Goal: Book appointment/travel/reservation

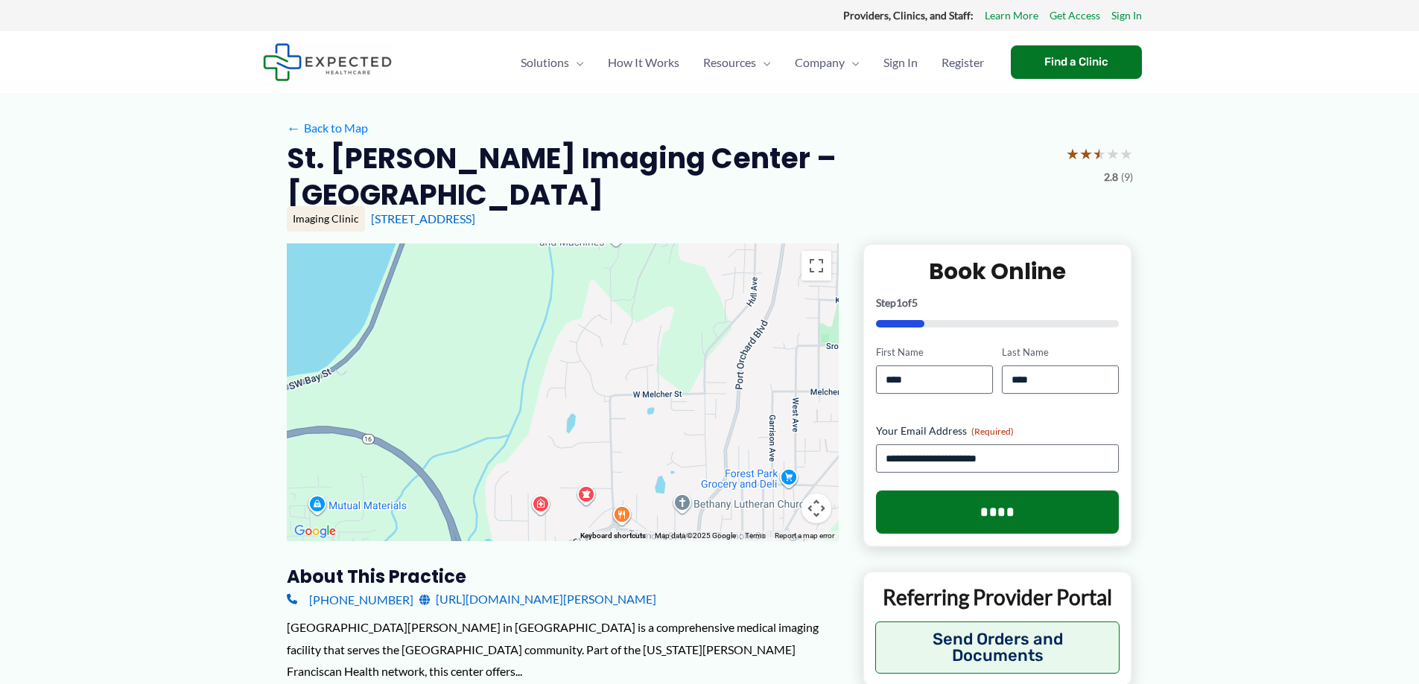
drag, startPoint x: 669, startPoint y: 258, endPoint x: 647, endPoint y: 488, distance: 231.1
click at [647, 488] on div at bounding box center [563, 393] width 552 height 298
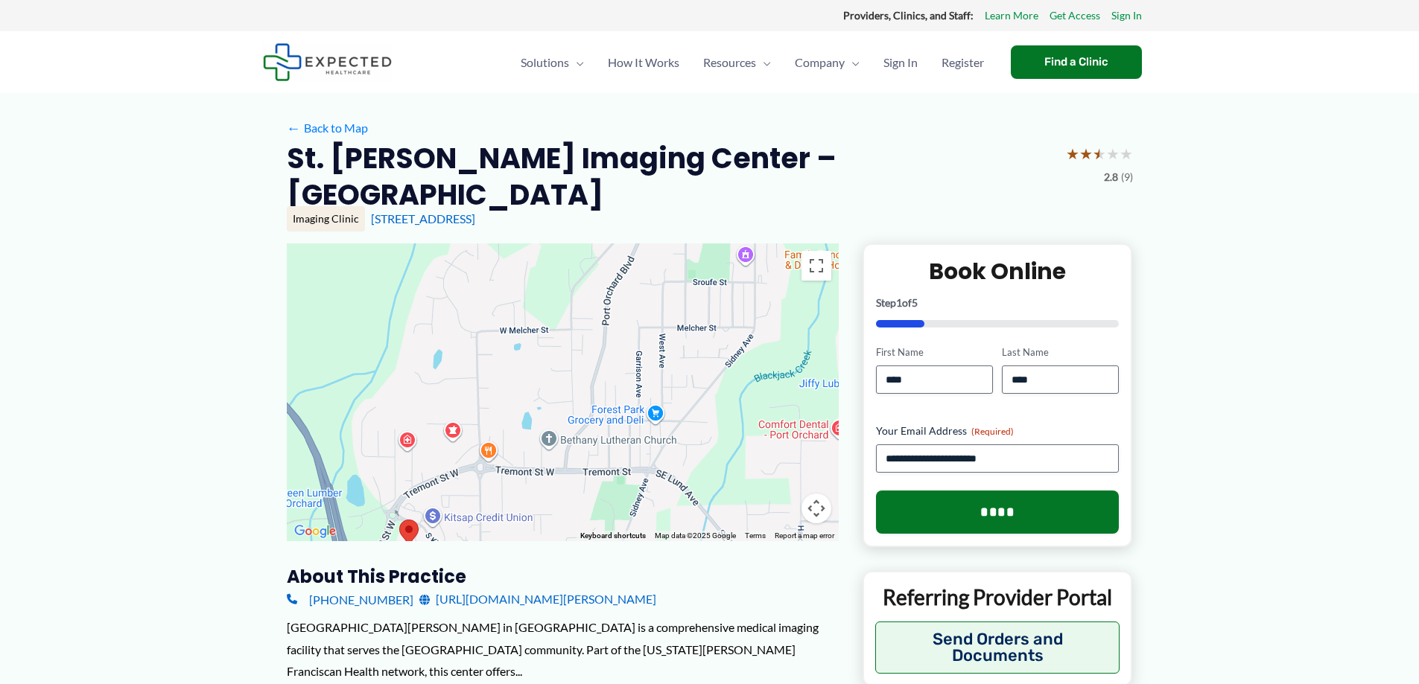
drag, startPoint x: 630, startPoint y: 331, endPoint x: 498, endPoint y: 262, distance: 148.5
click at [498, 262] on div at bounding box center [563, 393] width 552 height 298
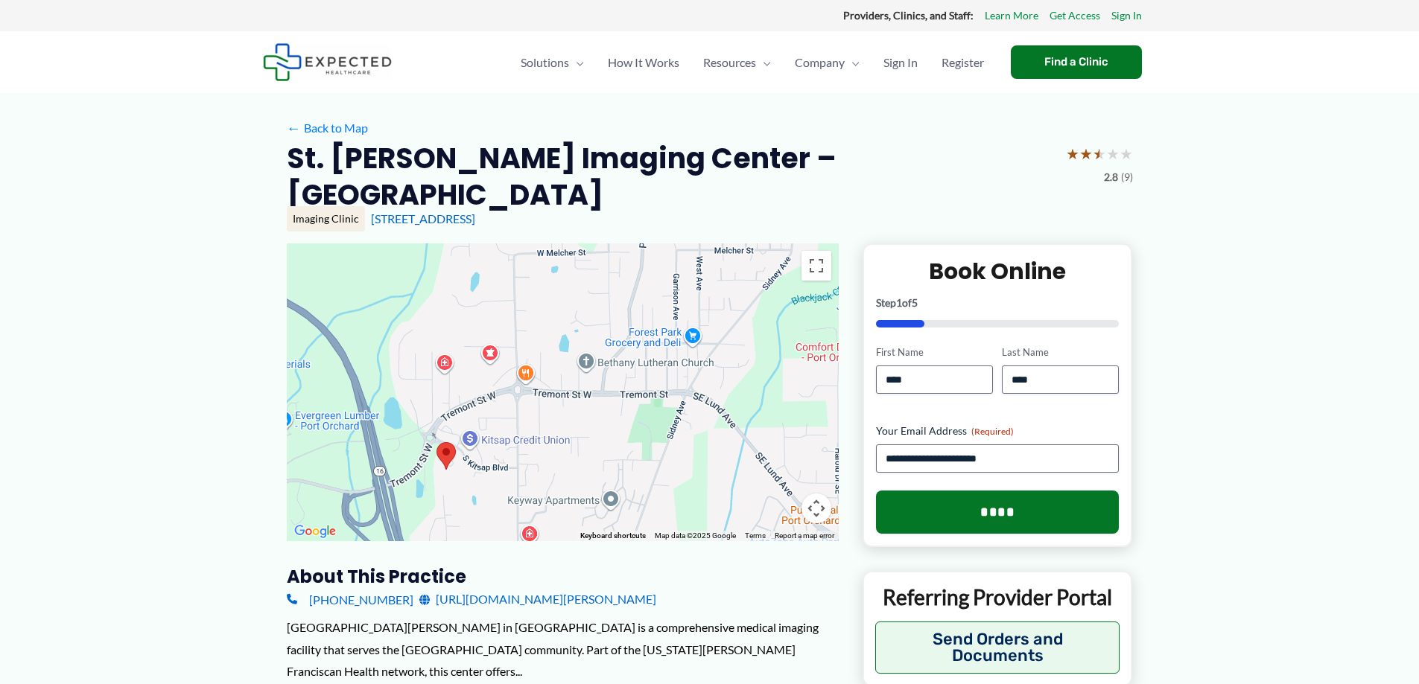
drag, startPoint x: 526, startPoint y: 371, endPoint x: 567, endPoint y: 291, distance: 89.6
click at [567, 291] on div at bounding box center [563, 393] width 552 height 298
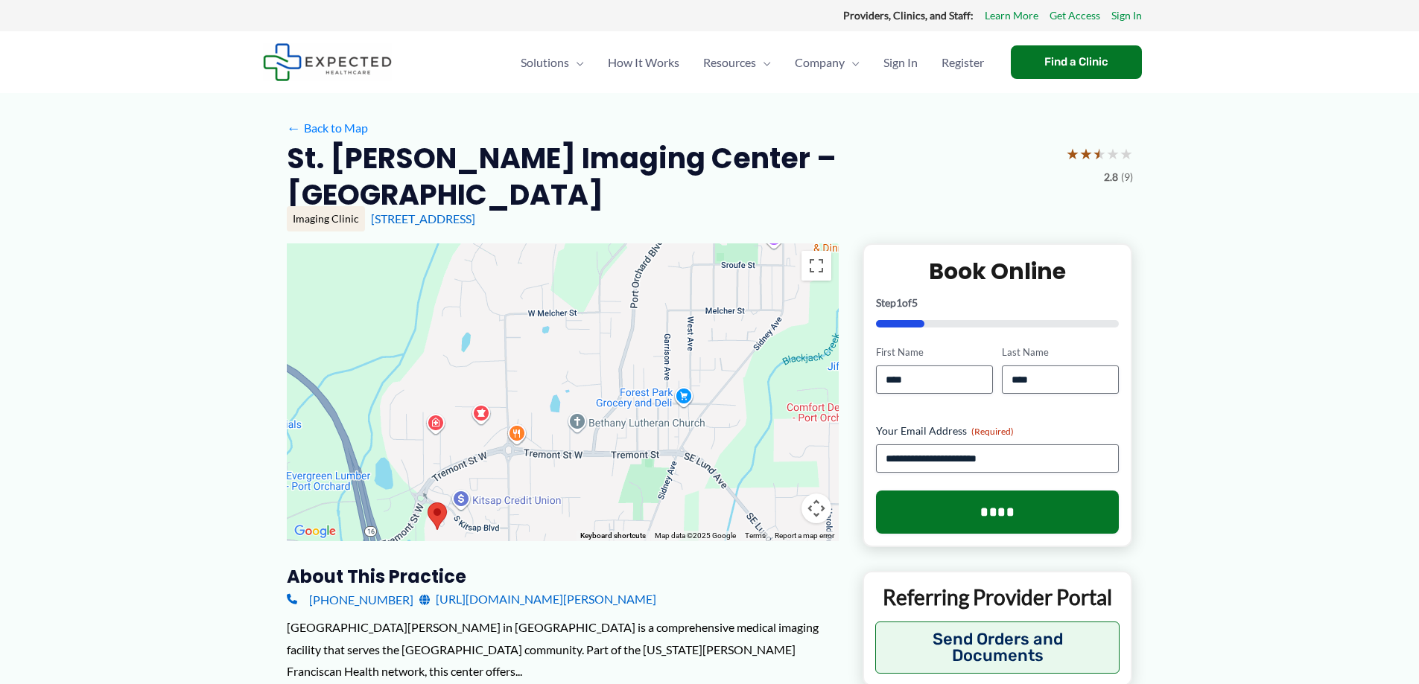
drag, startPoint x: 604, startPoint y: 414, endPoint x: 596, endPoint y: 471, distance: 57.2
click at [596, 471] on div at bounding box center [563, 393] width 552 height 298
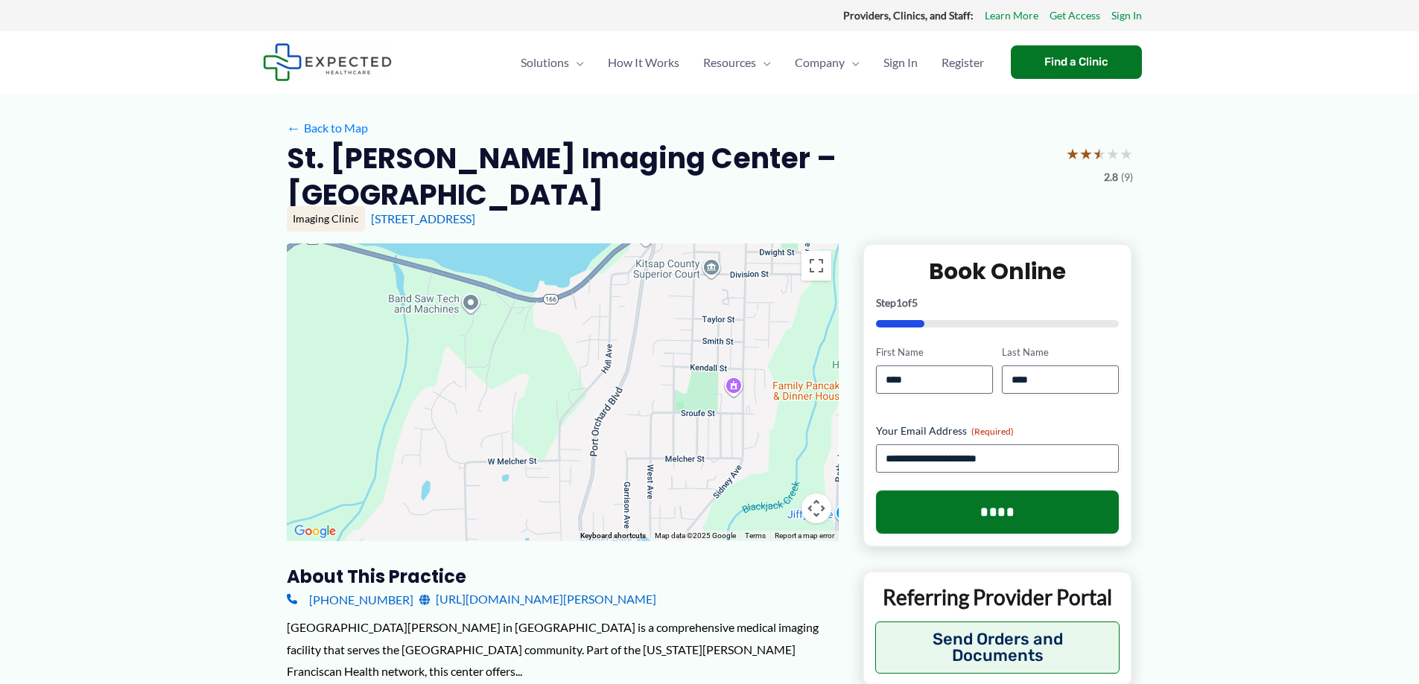
drag, startPoint x: 569, startPoint y: 321, endPoint x: 529, endPoint y: 472, distance: 156.4
click at [529, 472] on div at bounding box center [563, 393] width 552 height 298
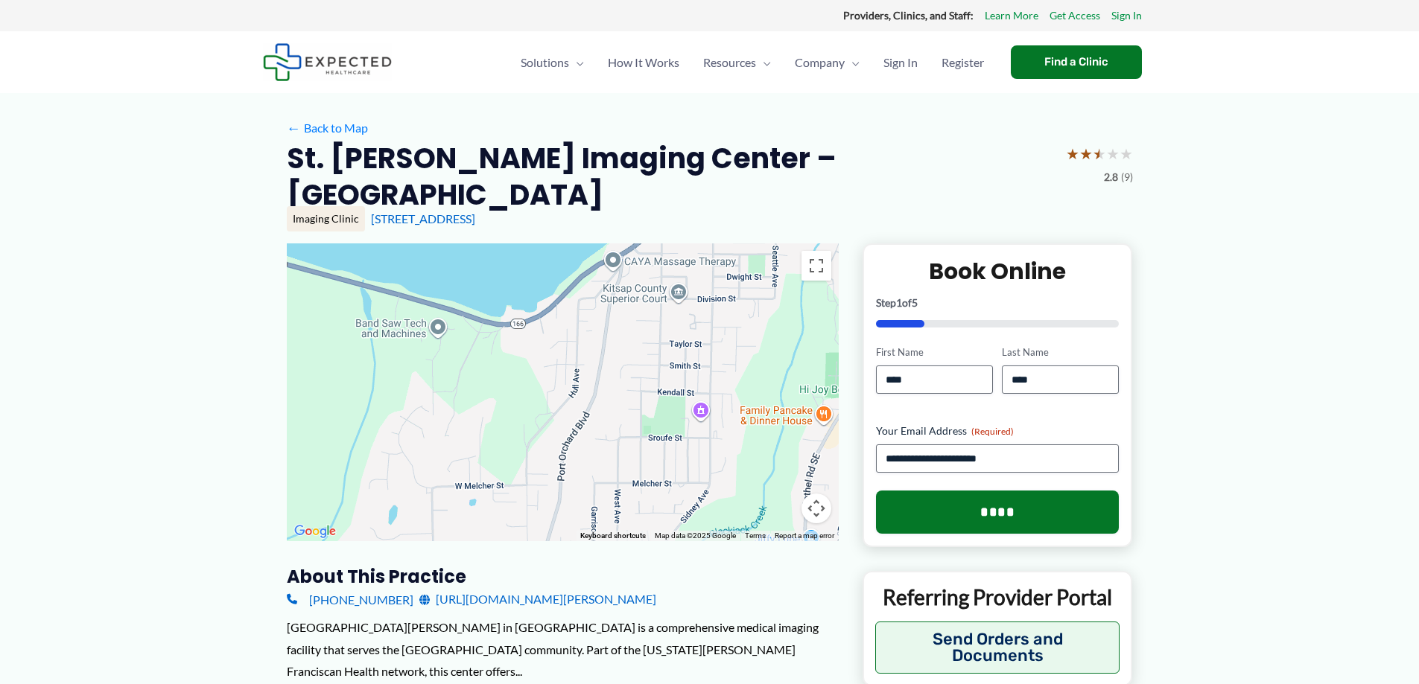
drag, startPoint x: 632, startPoint y: 325, endPoint x: 596, endPoint y: 354, distance: 46.1
click at [596, 354] on div at bounding box center [563, 393] width 552 height 298
click at [458, 357] on div at bounding box center [563, 393] width 552 height 298
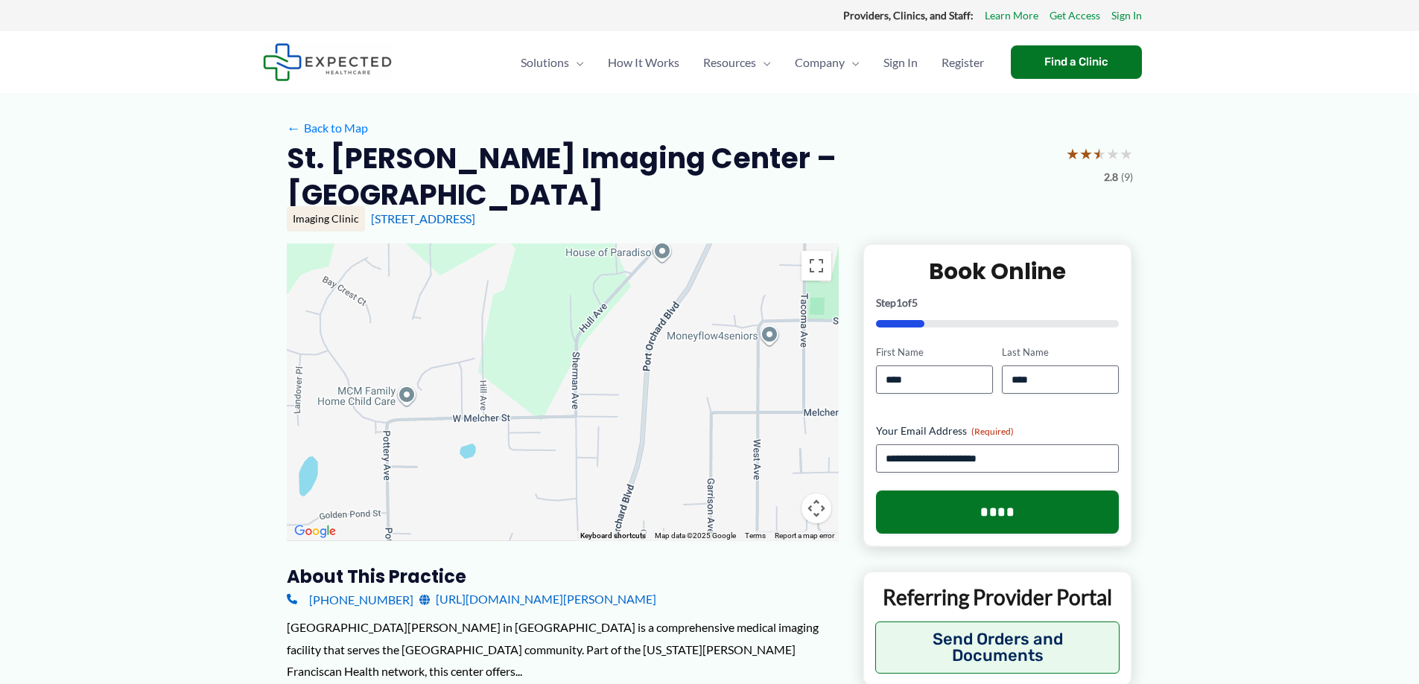
drag, startPoint x: 579, startPoint y: 459, endPoint x: 560, endPoint y: 287, distance: 173.8
click at [560, 287] on div at bounding box center [563, 393] width 552 height 298
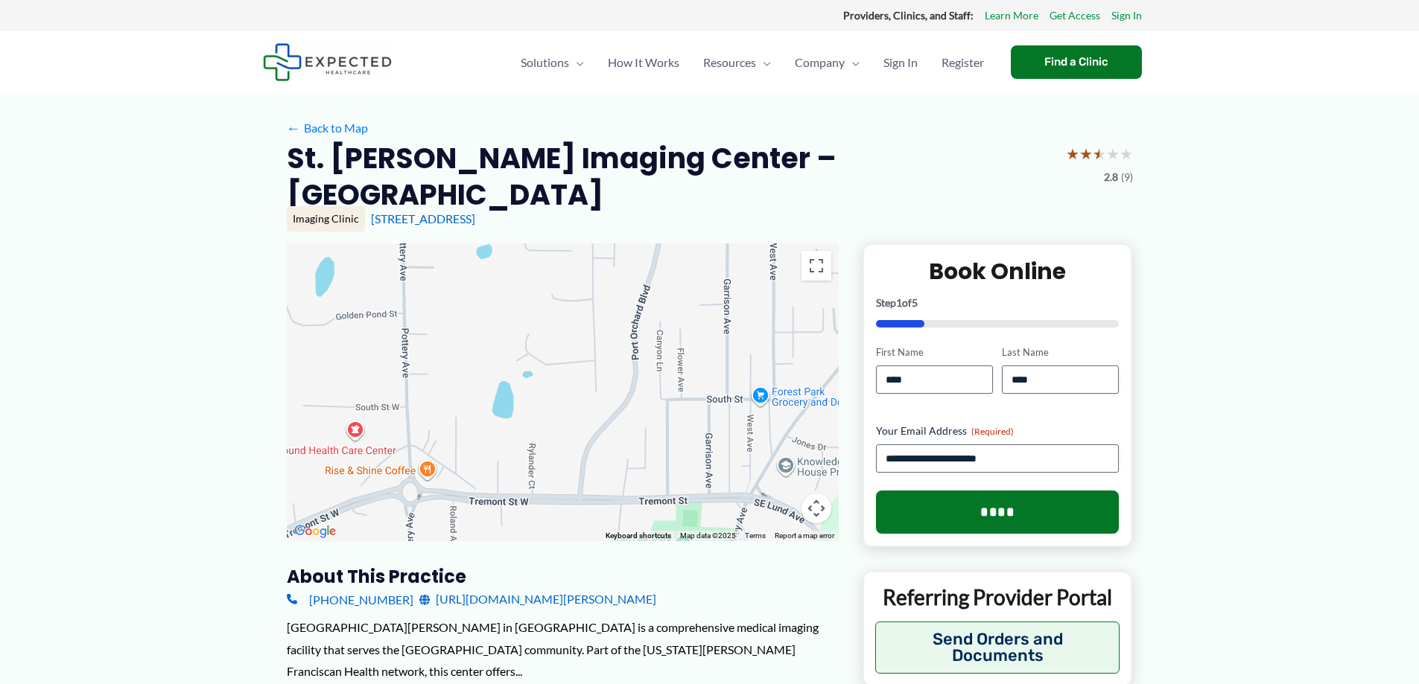
drag, startPoint x: 551, startPoint y: 462, endPoint x: 567, endPoint y: 260, distance: 202.5
click at [567, 260] on div at bounding box center [563, 393] width 552 height 298
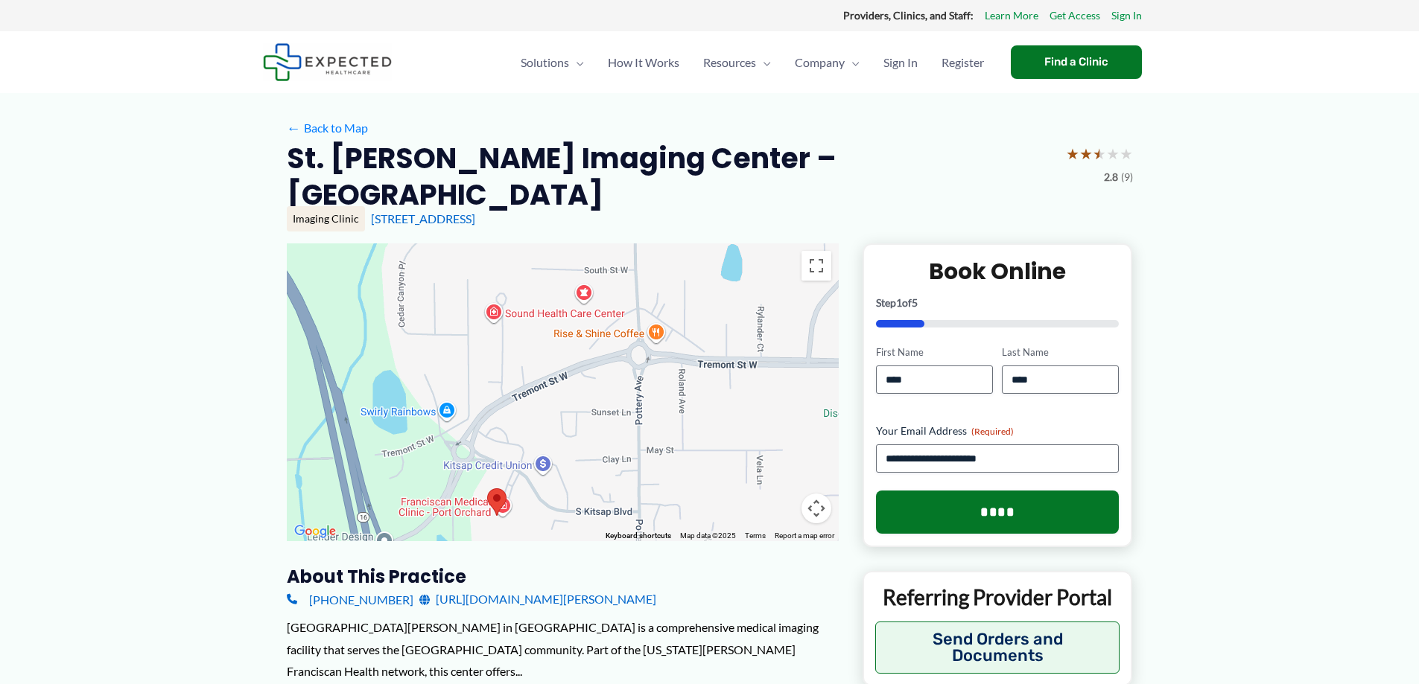
drag, startPoint x: 549, startPoint y: 391, endPoint x: 778, endPoint y: 252, distance: 267.9
click at [778, 252] on div at bounding box center [563, 393] width 552 height 298
click at [654, 404] on div at bounding box center [563, 393] width 552 height 298
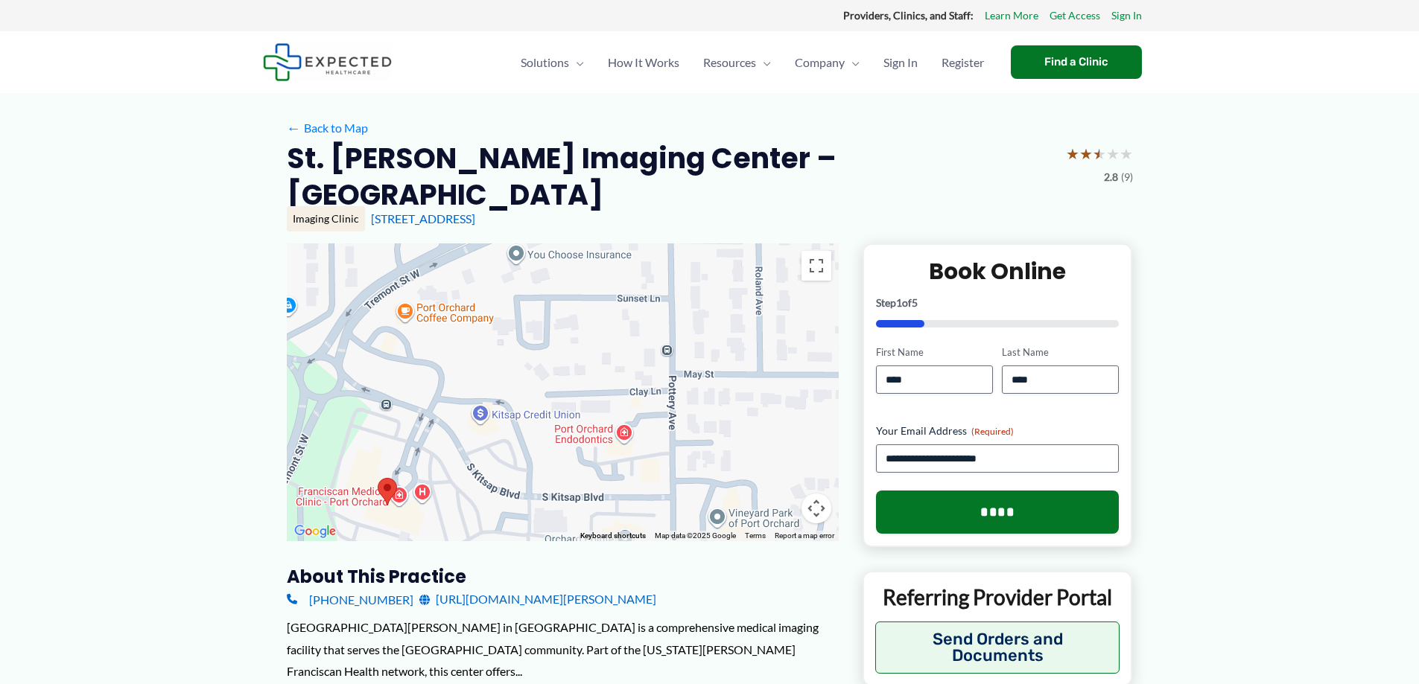
drag, startPoint x: 655, startPoint y: 482, endPoint x: 704, endPoint y: 383, distance: 110.9
click at [704, 383] on div at bounding box center [563, 393] width 552 height 298
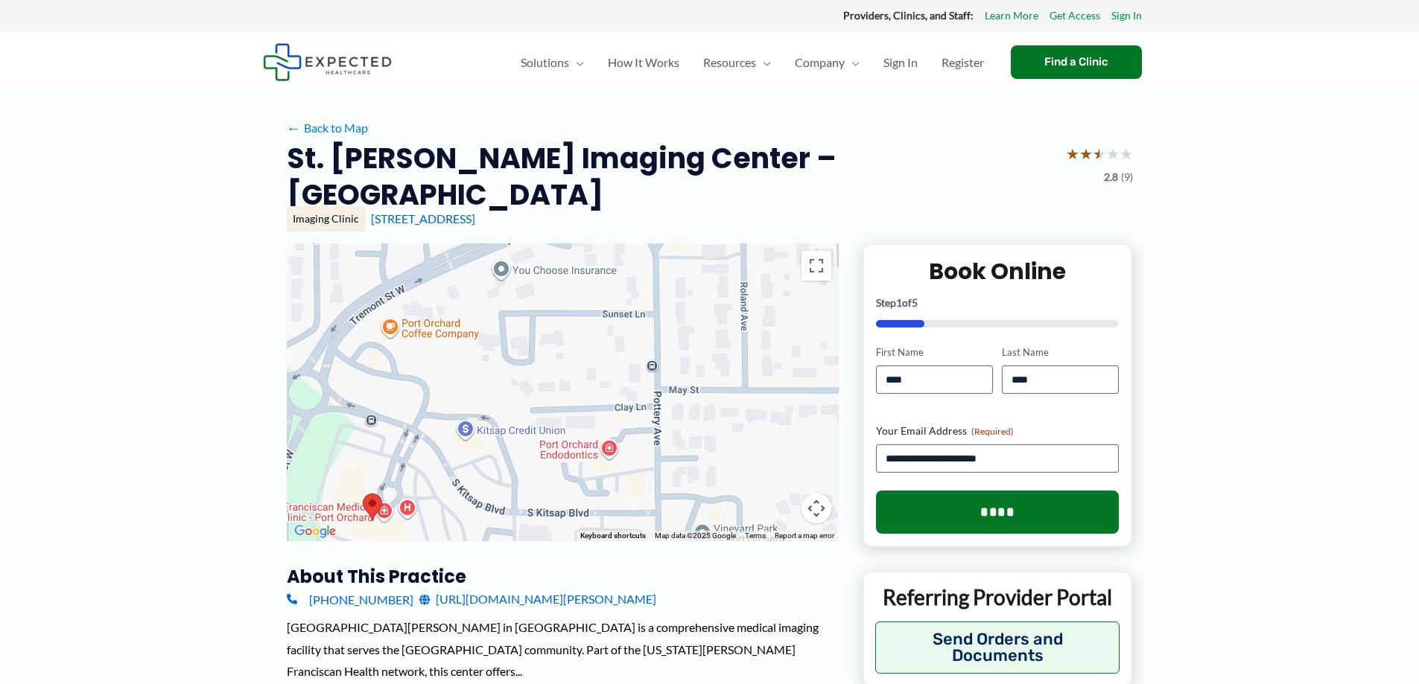
drag, startPoint x: 712, startPoint y: 442, endPoint x: 697, endPoint y: 456, distance: 20.5
click at [697, 456] on div at bounding box center [563, 393] width 552 height 298
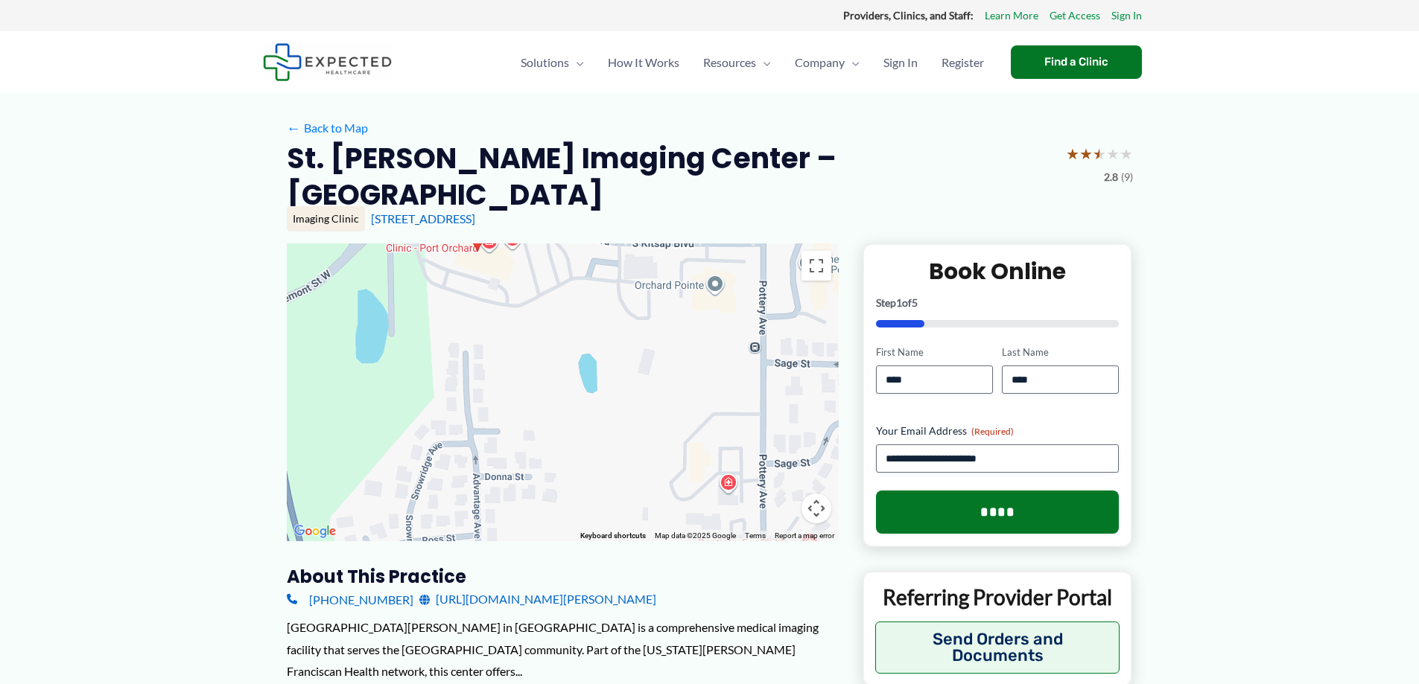
drag, startPoint x: 754, startPoint y: 429, endPoint x: 859, endPoint y: 157, distance: 291.1
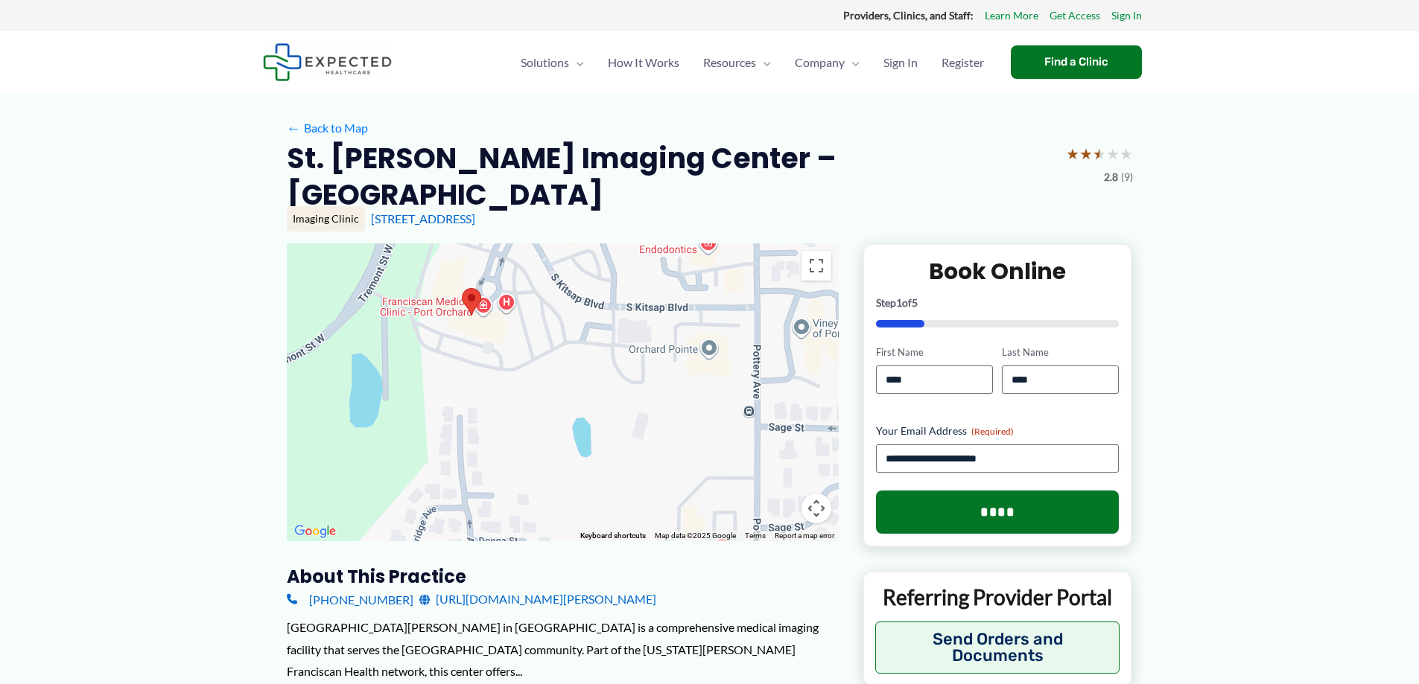
drag, startPoint x: 624, startPoint y: 426, endPoint x: 618, endPoint y: 488, distance: 62.8
click at [618, 488] on div at bounding box center [563, 393] width 552 height 298
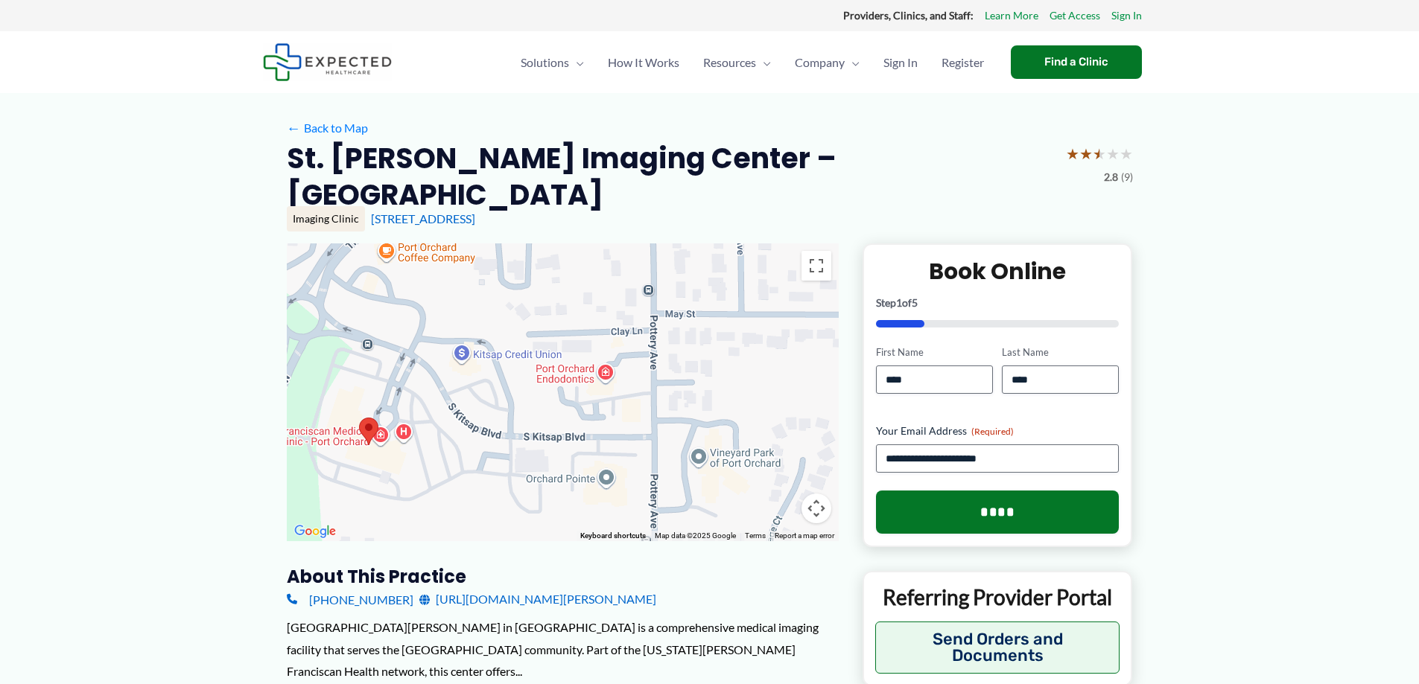
drag, startPoint x: 508, startPoint y: 317, endPoint x: 406, endPoint y: 448, distance: 166.1
click at [406, 448] on div at bounding box center [563, 393] width 552 height 298
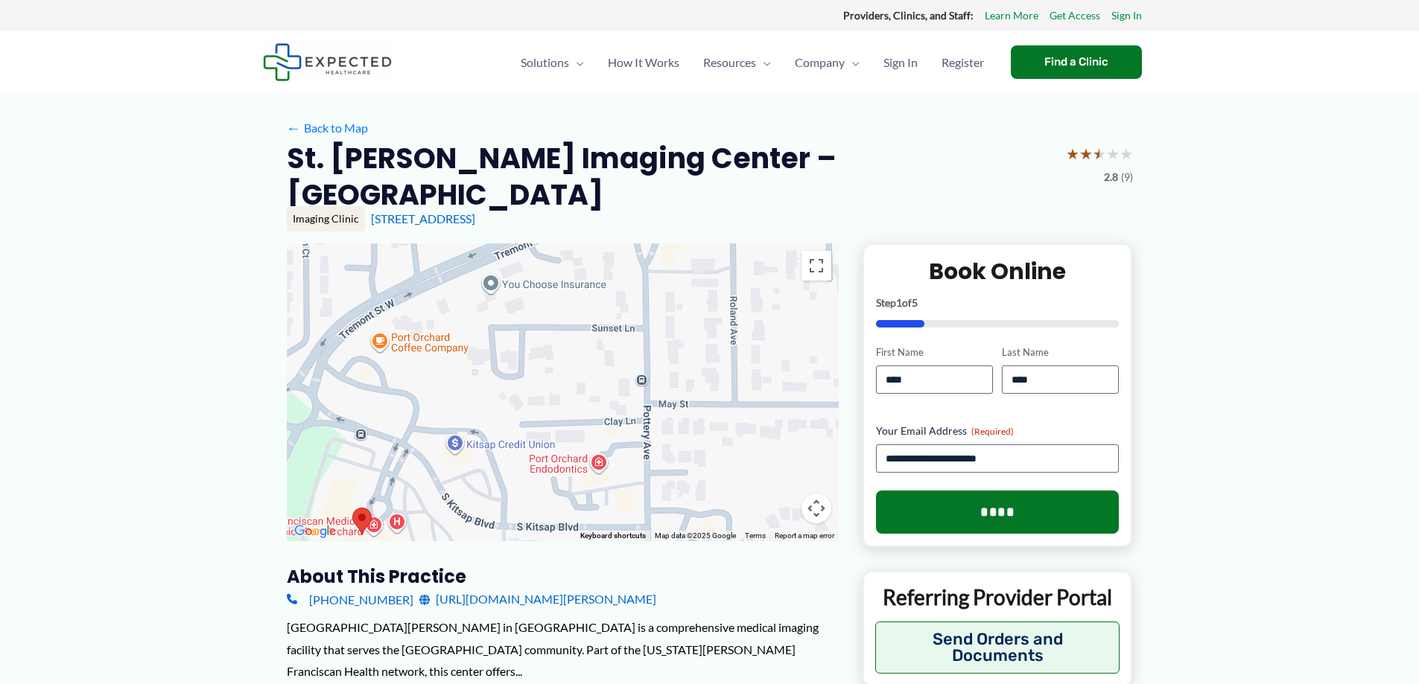
drag, startPoint x: 663, startPoint y: 340, endPoint x: 656, endPoint y: 427, distance: 87.4
click at [656, 427] on div at bounding box center [563, 393] width 552 height 298
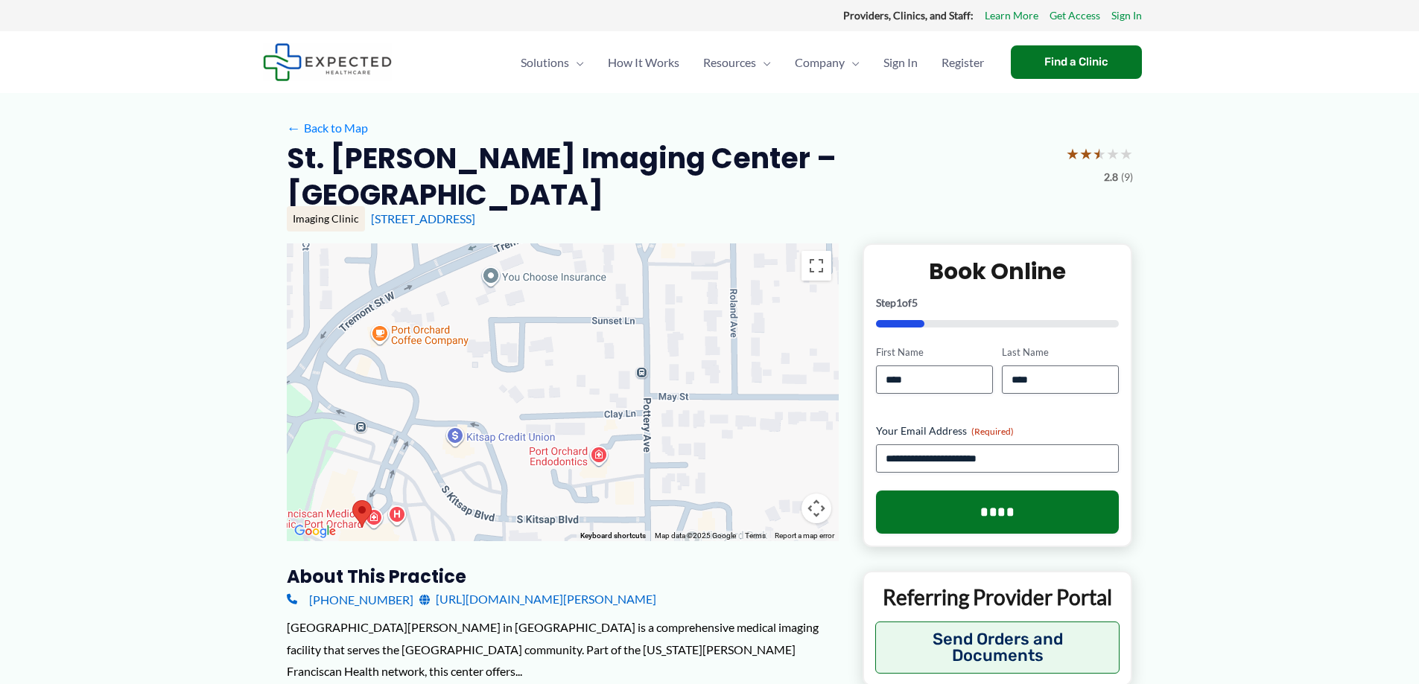
click at [675, 333] on div at bounding box center [563, 393] width 552 height 298
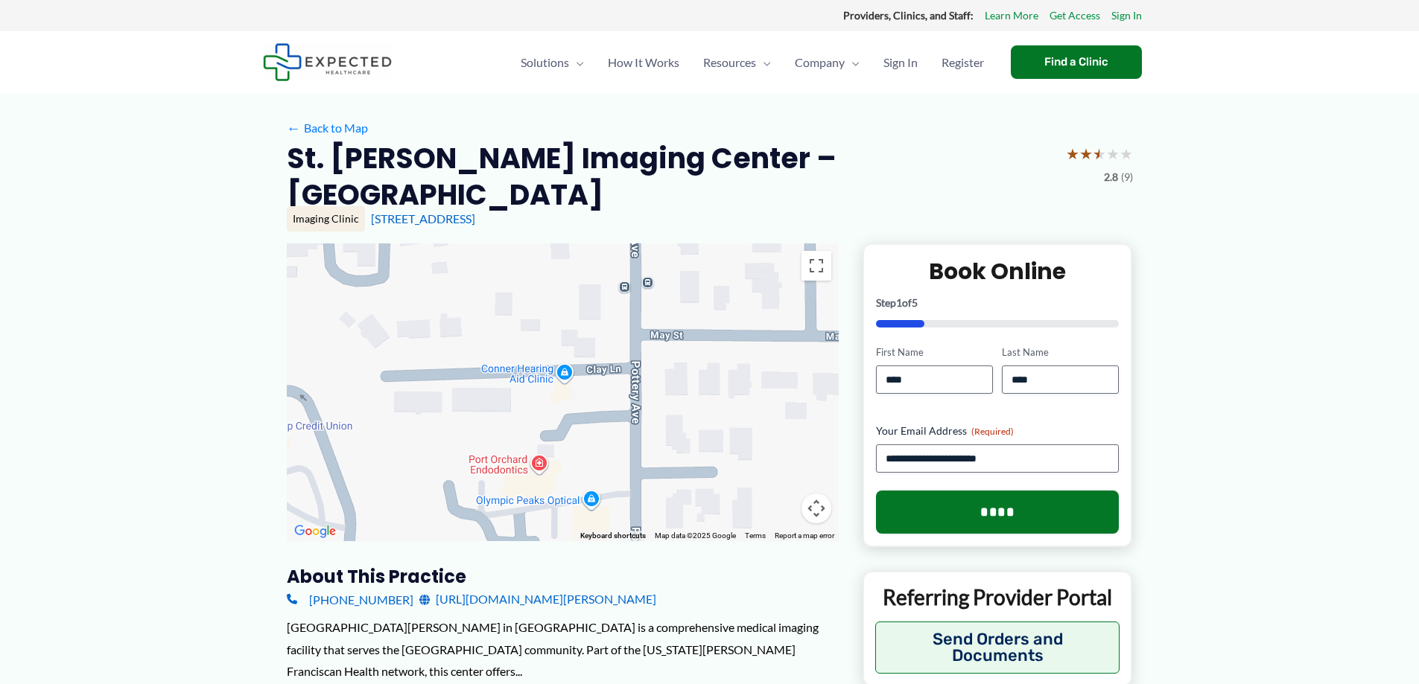
drag, startPoint x: 661, startPoint y: 384, endPoint x: 678, endPoint y: 281, distance: 103.6
click at [678, 281] on div at bounding box center [563, 393] width 552 height 298
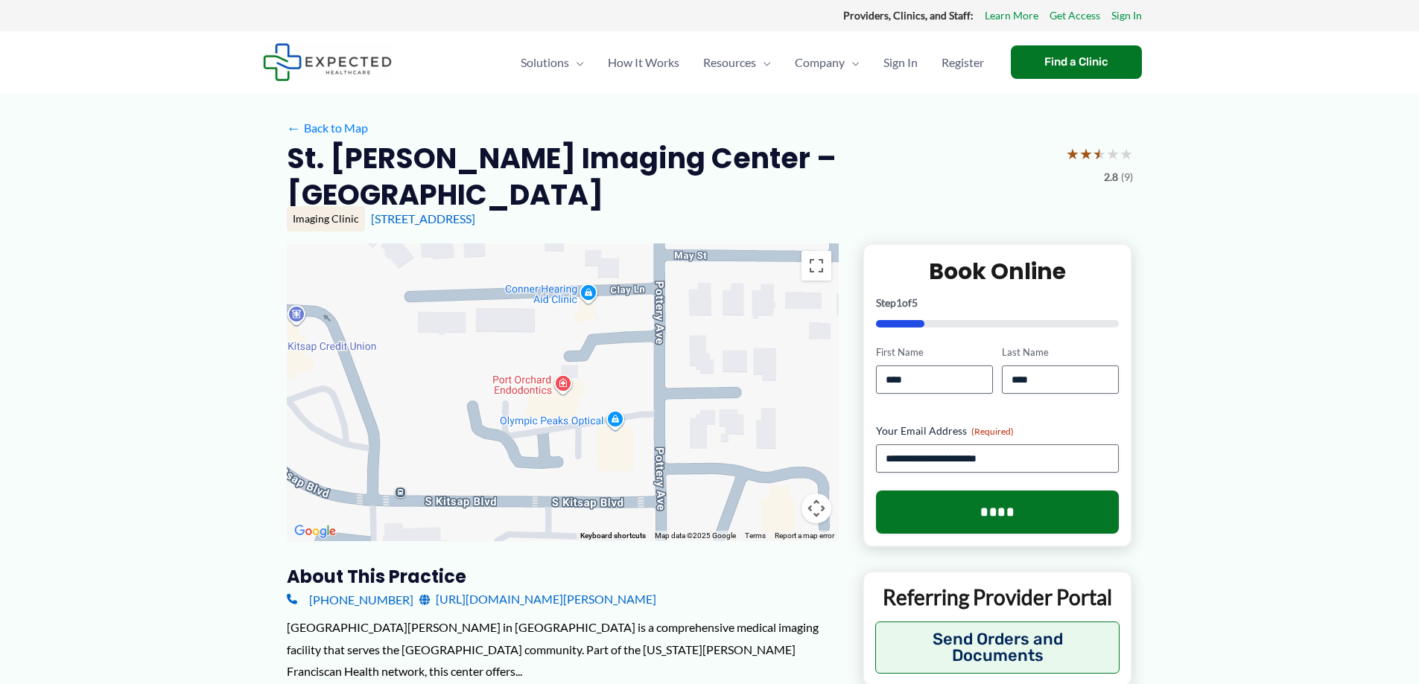
drag, startPoint x: 695, startPoint y: 384, endPoint x: 719, endPoint y: 302, distance: 86.0
click at [719, 302] on div at bounding box center [563, 393] width 552 height 298
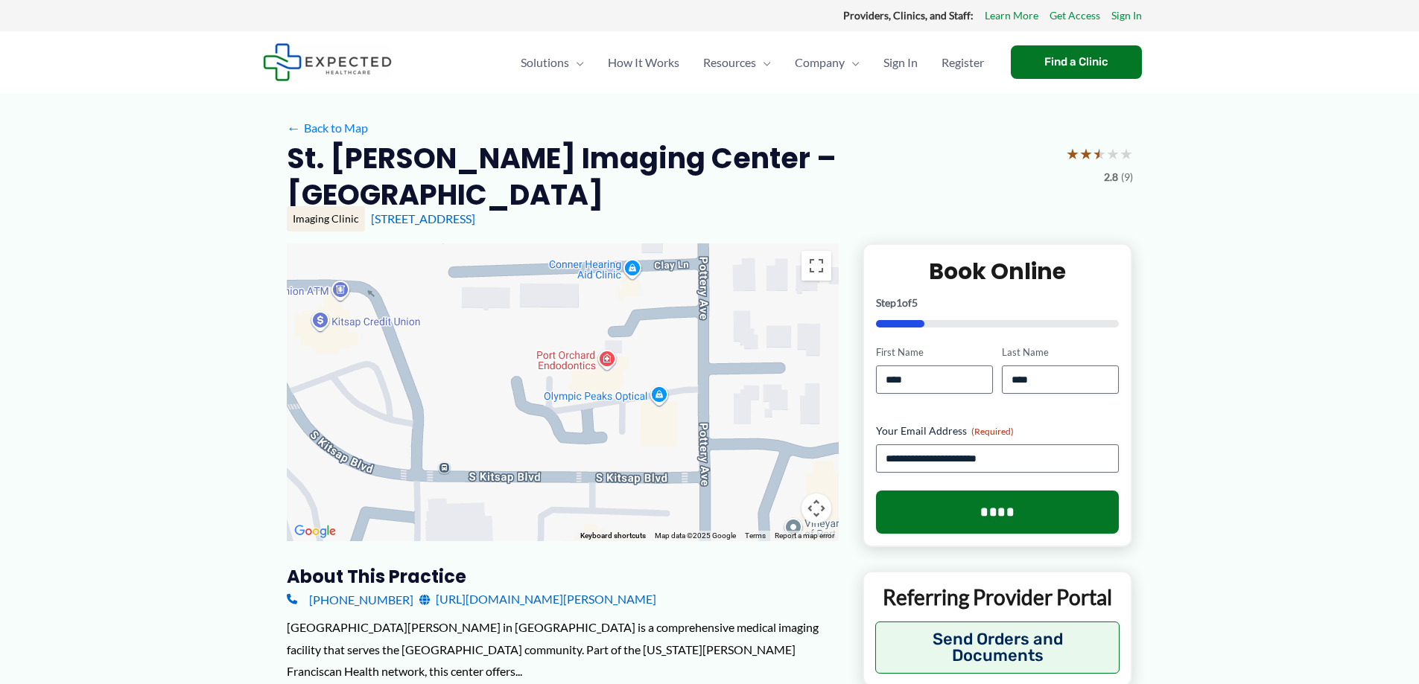
drag, startPoint x: 698, startPoint y: 404, endPoint x: 742, endPoint y: 378, distance: 52.1
click at [742, 378] on div at bounding box center [563, 393] width 552 height 298
